Goal: Navigation & Orientation: Understand site structure

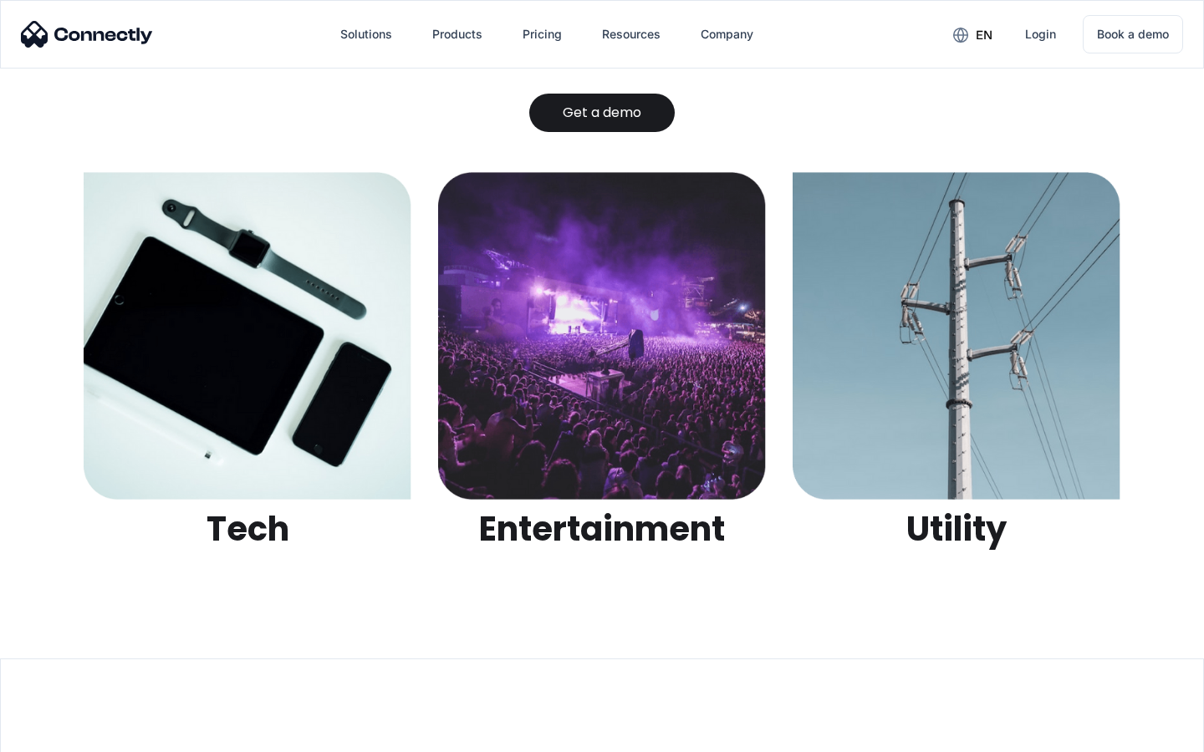
scroll to position [5273, 0]
